Goal: Information Seeking & Learning: Check status

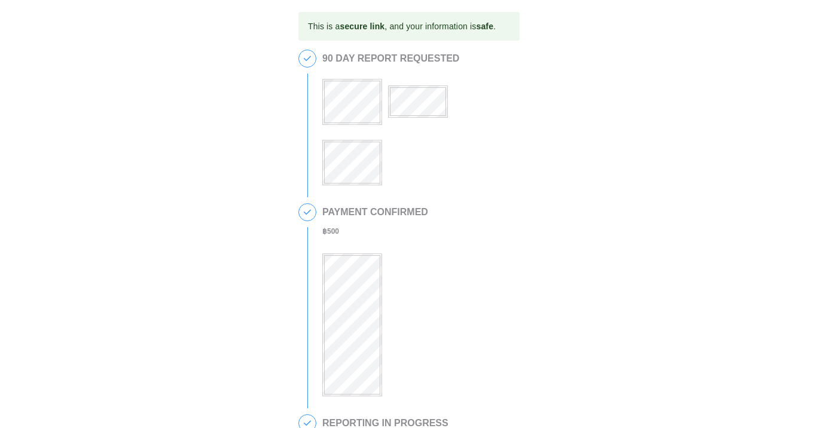
scroll to position [17, 0]
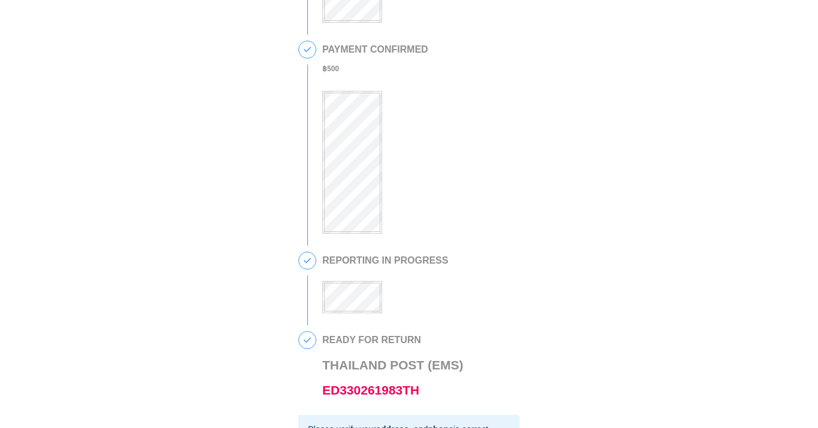
scroll to position [265, 0]
